Goal: Task Accomplishment & Management: Manage account settings

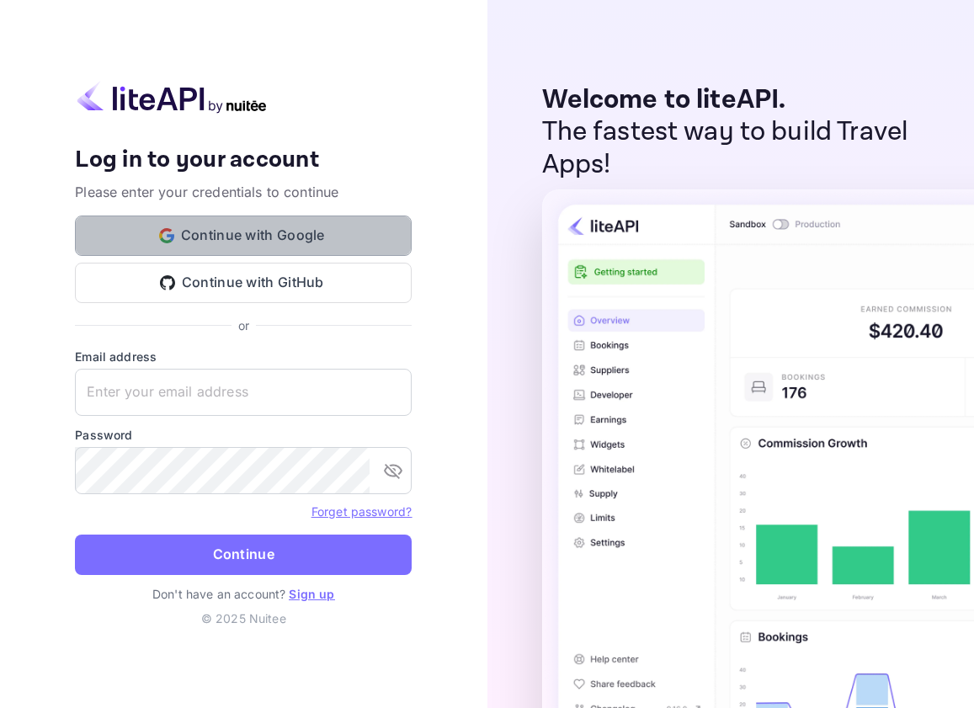
click at [209, 232] on button "Continue with Google" at bounding box center [243, 236] width 337 height 40
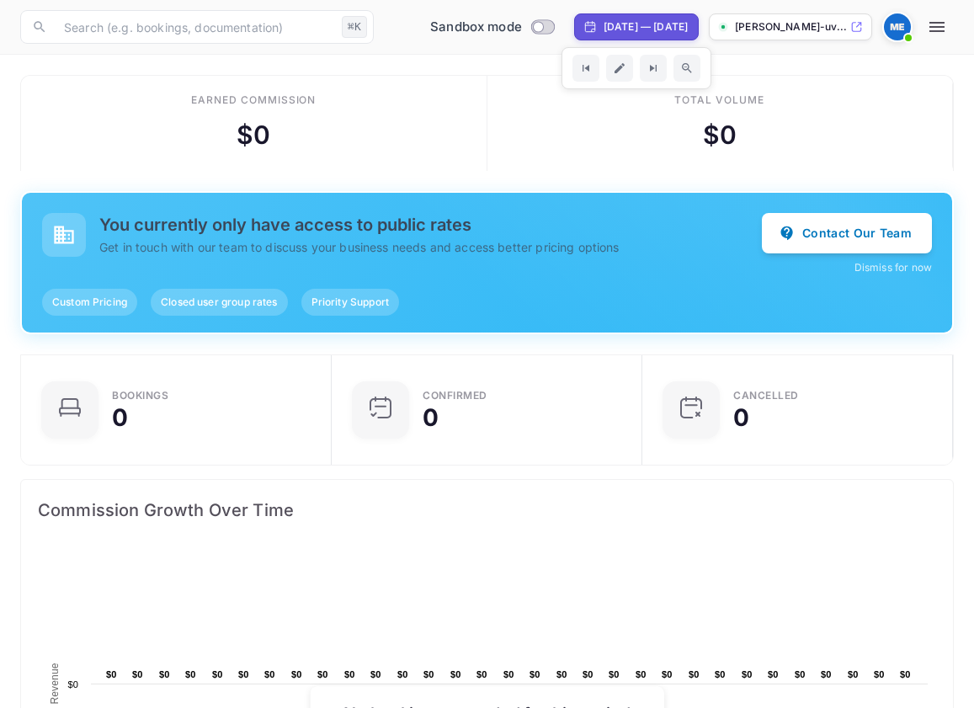
click at [911, 22] on div at bounding box center [897, 27] width 30 height 30
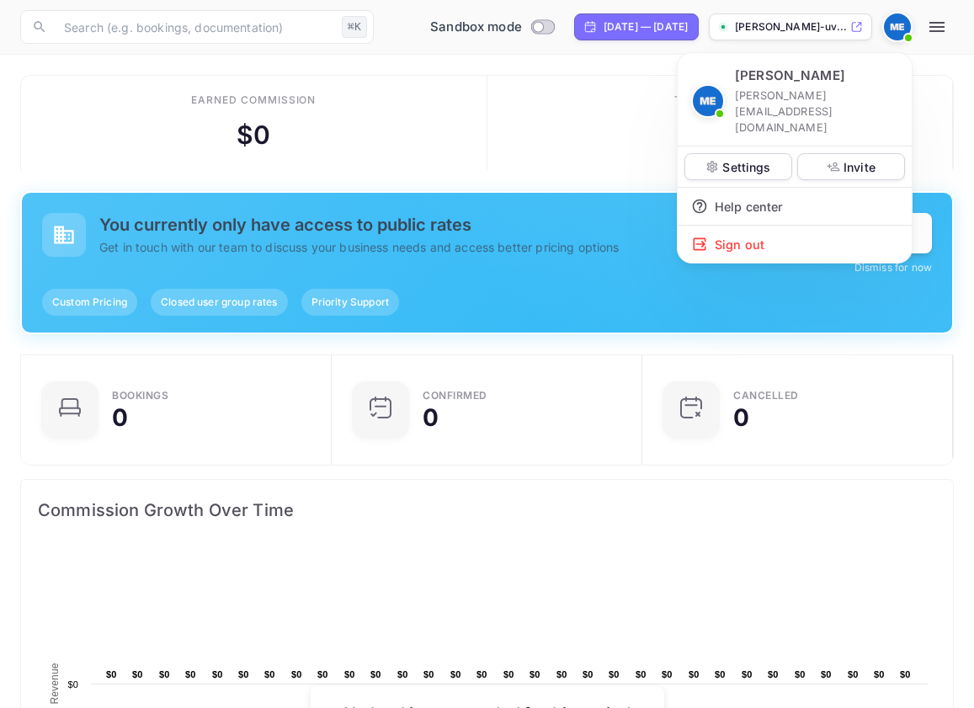
click at [933, 22] on div at bounding box center [487, 354] width 974 height 708
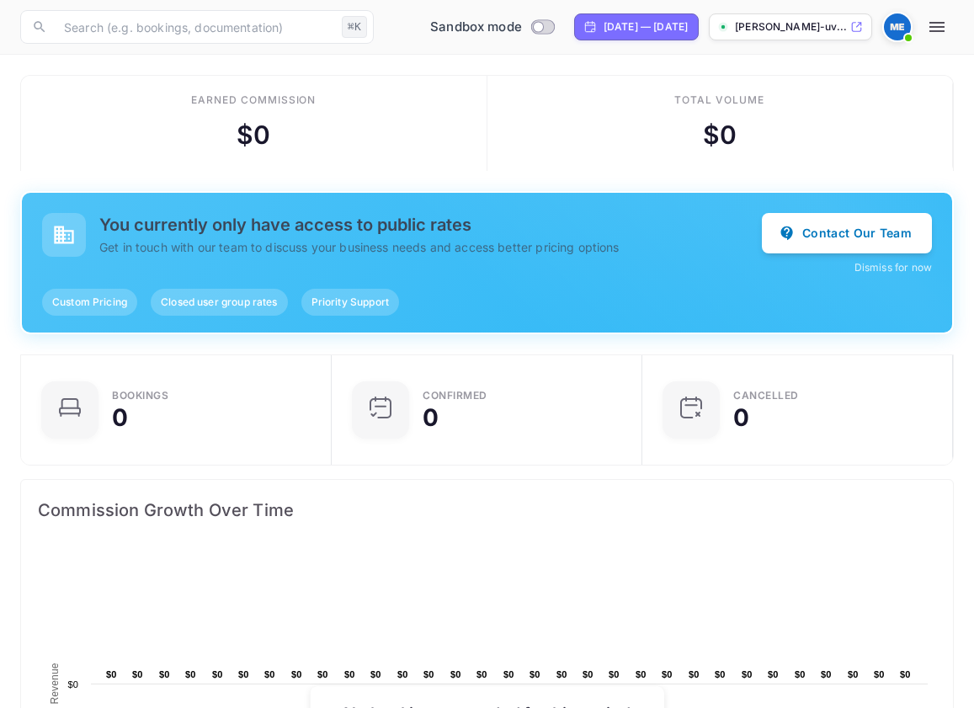
click at [942, 23] on icon "button" at bounding box center [936, 27] width 15 height 10
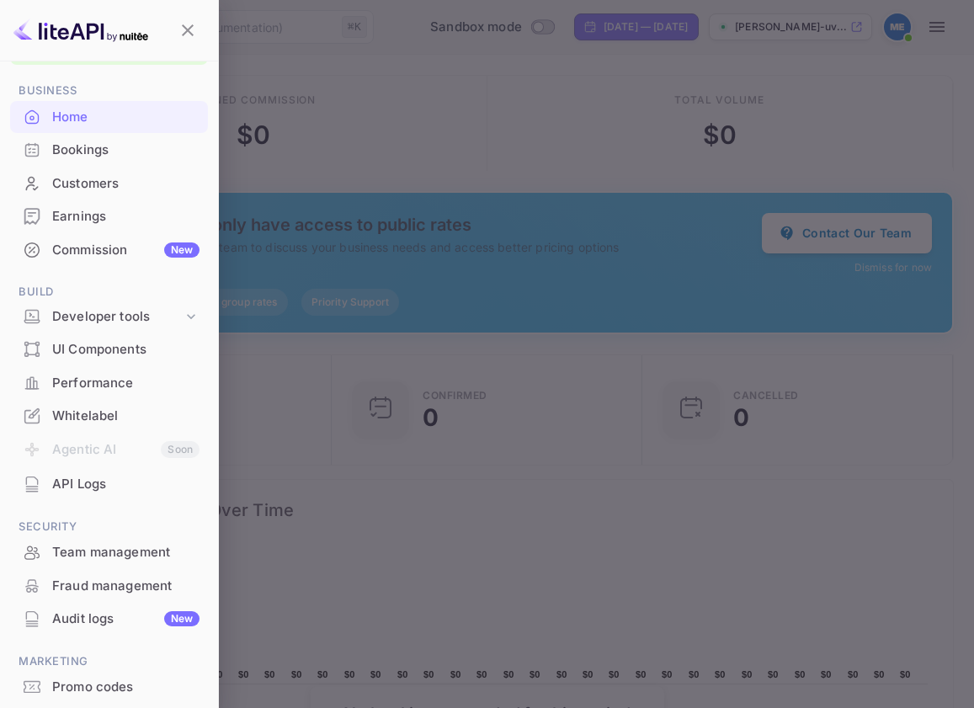
scroll to position [79, 0]
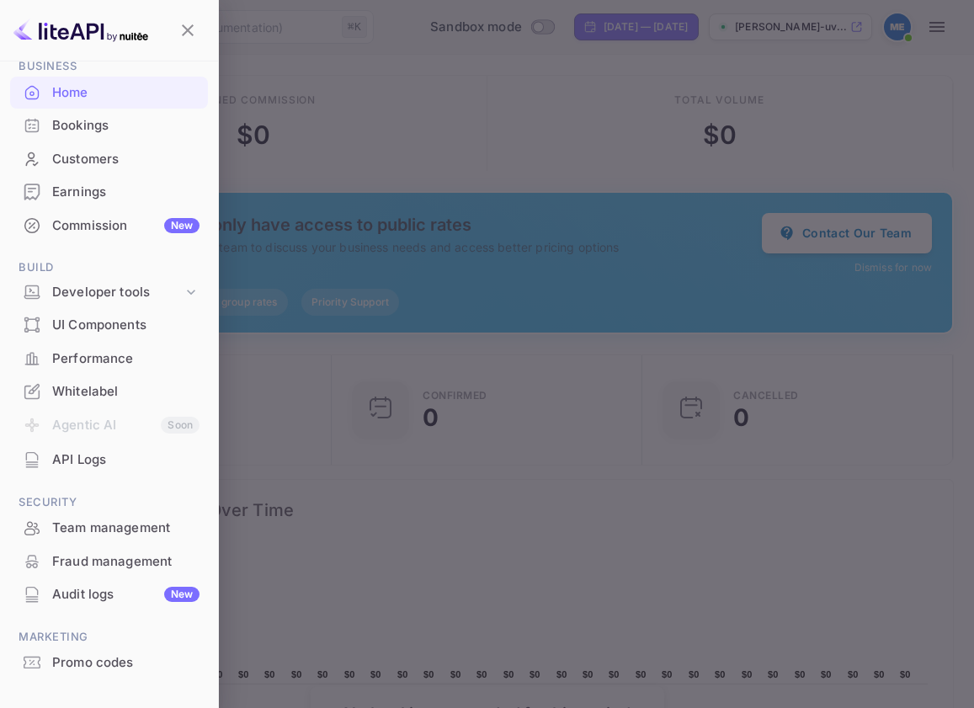
click at [107, 397] on div "Whitelabel" at bounding box center [125, 391] width 147 height 19
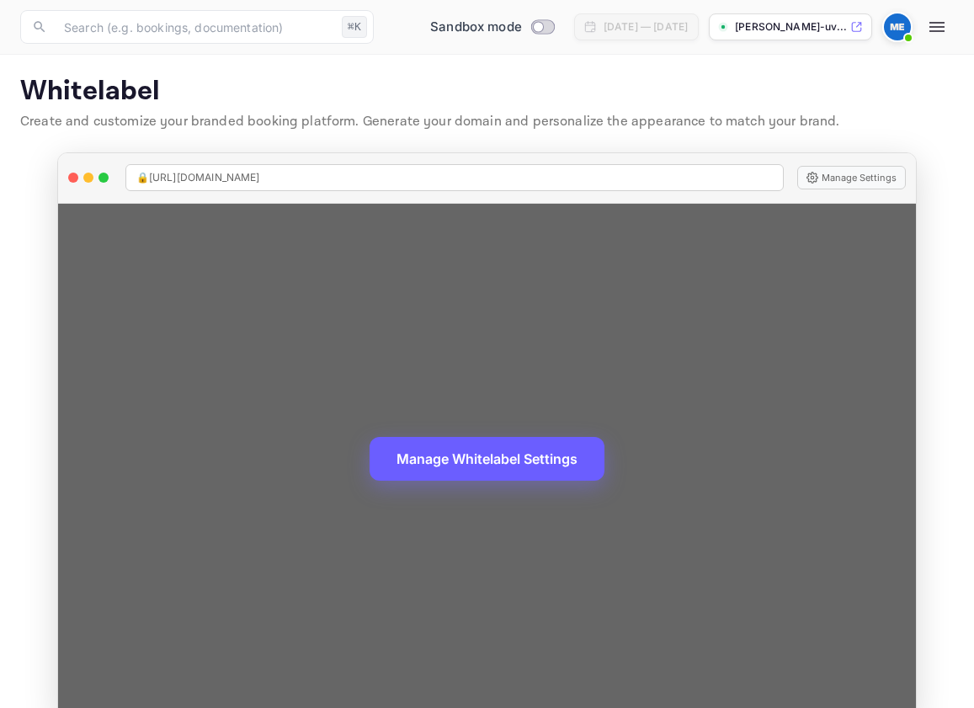
scroll to position [30, 0]
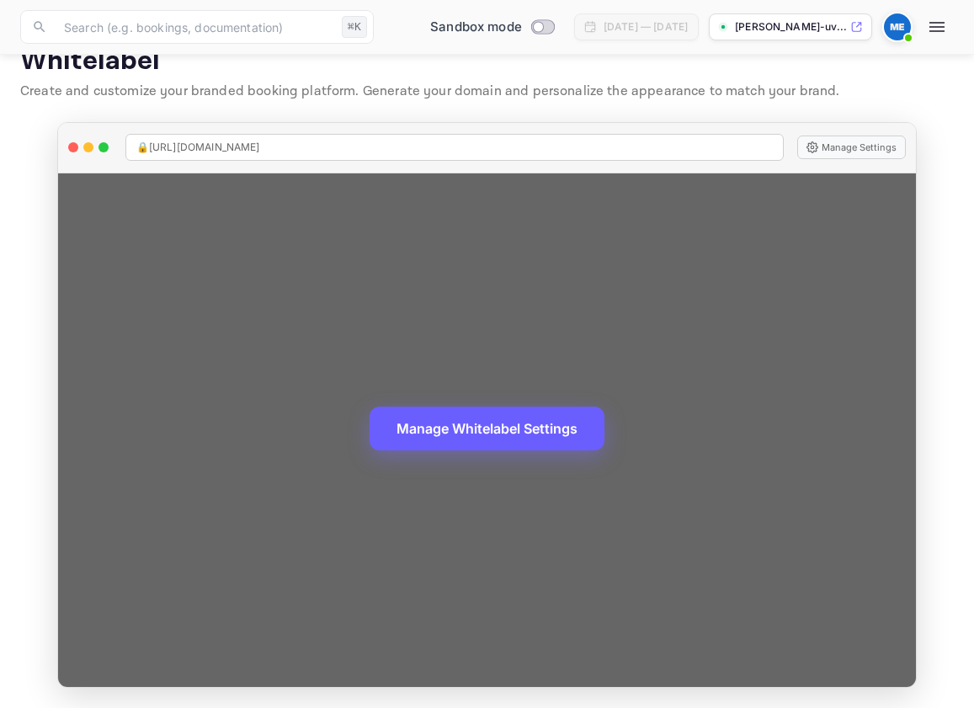
click at [508, 426] on button "Manage Whitelabel Settings" at bounding box center [487, 429] width 235 height 44
